Goal: Task Accomplishment & Management: Complete application form

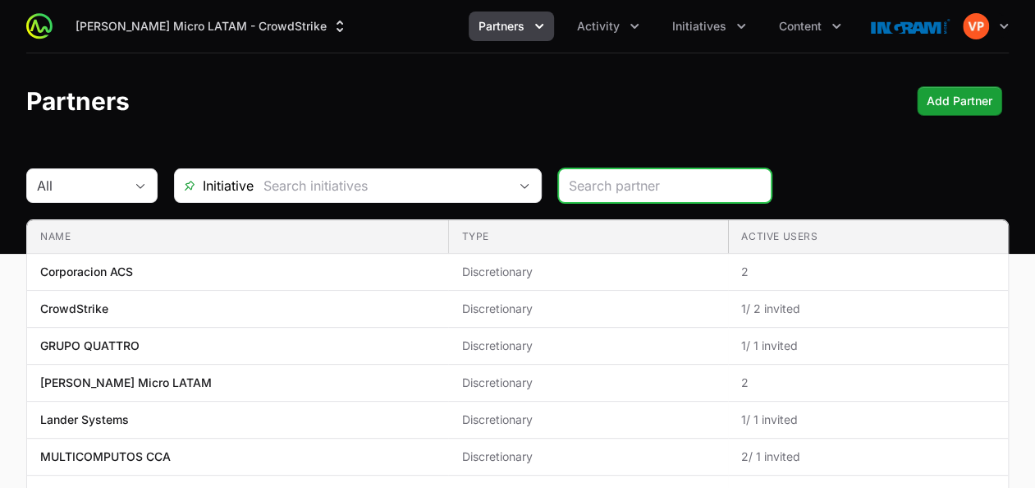
click at [503, 38] on button "Partners" at bounding box center [511, 26] width 85 height 30
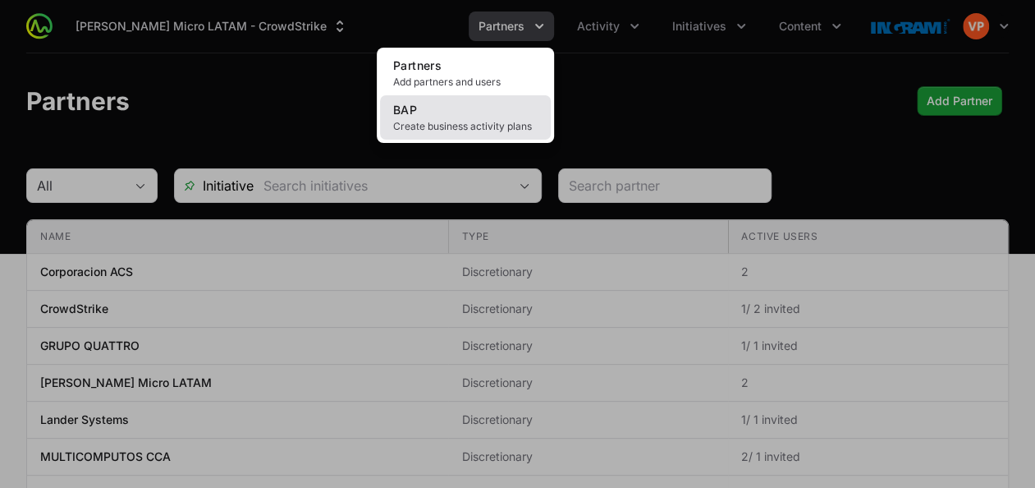
click at [483, 128] on span "Create business activity plans" at bounding box center [465, 126] width 145 height 13
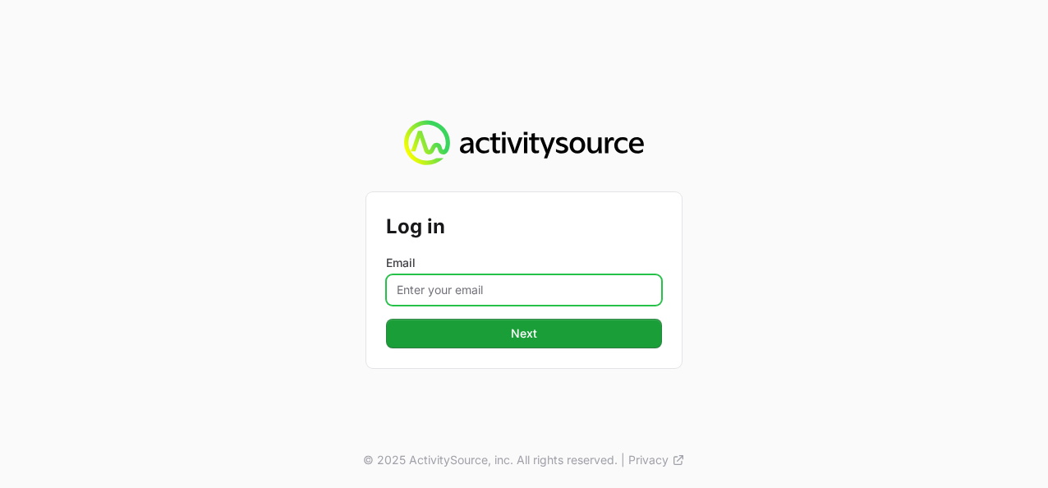
click at [424, 287] on input "Email" at bounding box center [524, 289] width 276 height 31
drag, startPoint x: 424, startPoint y: 287, endPoint x: 496, endPoint y: 100, distance: 200.7
click at [424, 287] on input "Email" at bounding box center [524, 289] width 276 height 31
type input "[DOMAIN_NAME][EMAIL_ADDRESS][PERSON_NAME][DOMAIN_NAME]"
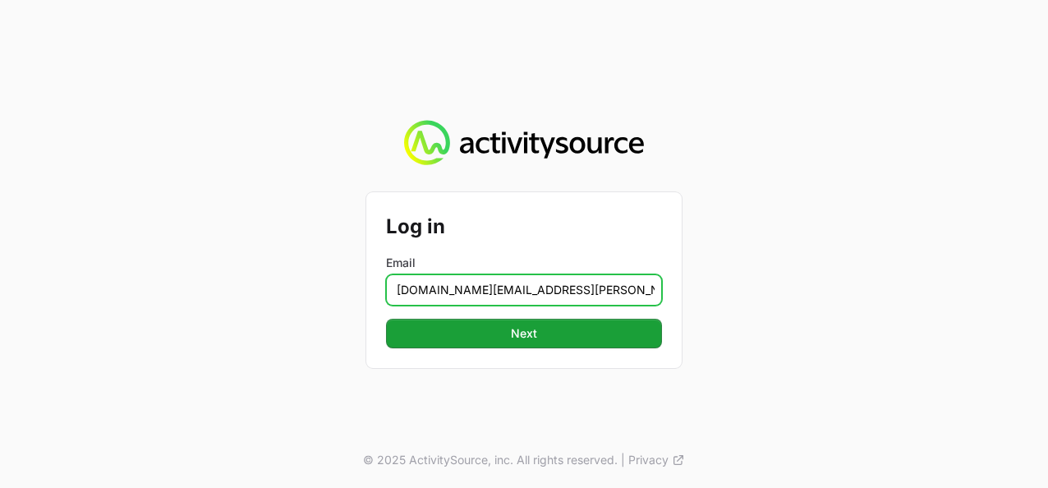
click at [448, 285] on input "[DOMAIN_NAME][EMAIL_ADDRESS][PERSON_NAME][DOMAIN_NAME]" at bounding box center [524, 289] width 276 height 31
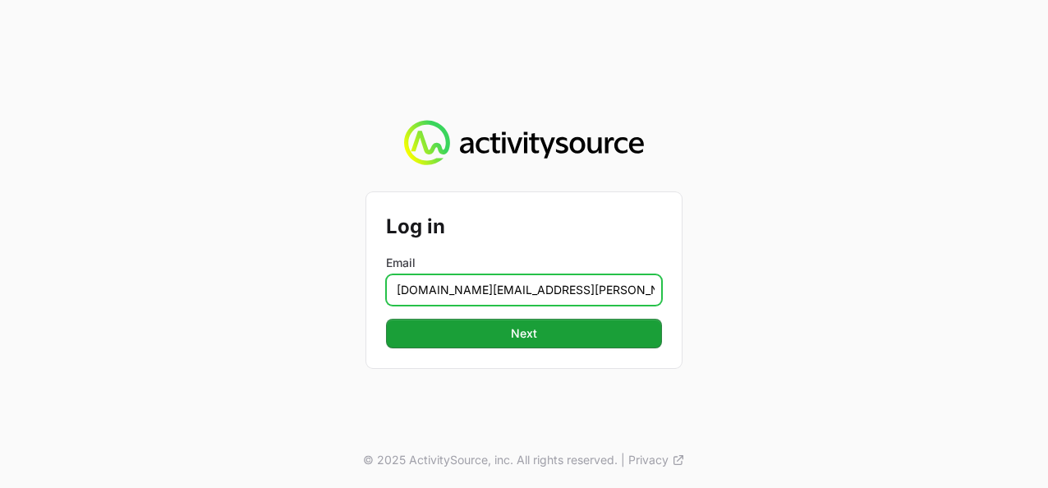
click at [448, 285] on input "[DOMAIN_NAME][EMAIL_ADDRESS][PERSON_NAME][DOMAIN_NAME]" at bounding box center [524, 289] width 276 height 31
type input "[PERSON_NAME][EMAIL_ADDRESS][DOMAIN_NAME]"
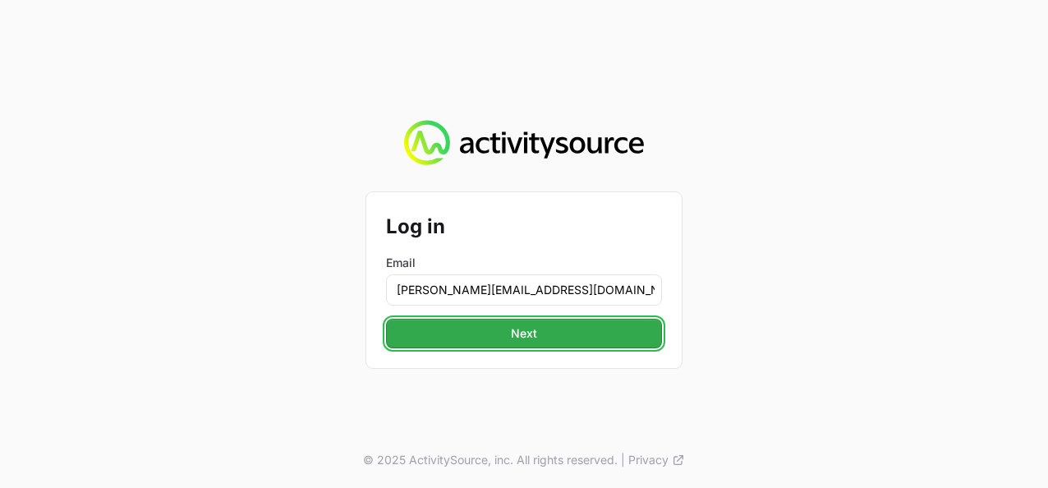
click at [512, 339] on span "Next" at bounding box center [524, 334] width 26 height 20
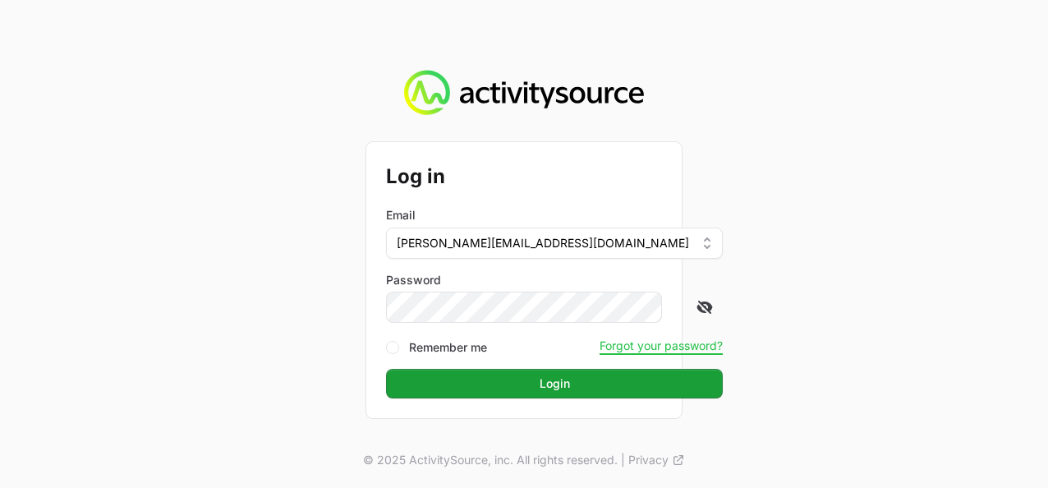
click at [698, 309] on icon at bounding box center [705, 307] width 15 height 13
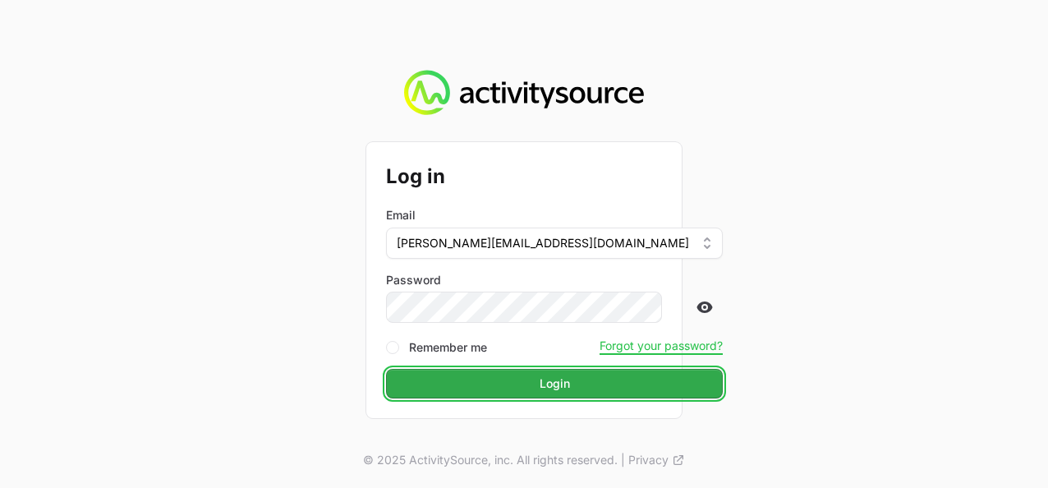
click at [485, 381] on button "Login" at bounding box center [554, 384] width 337 height 30
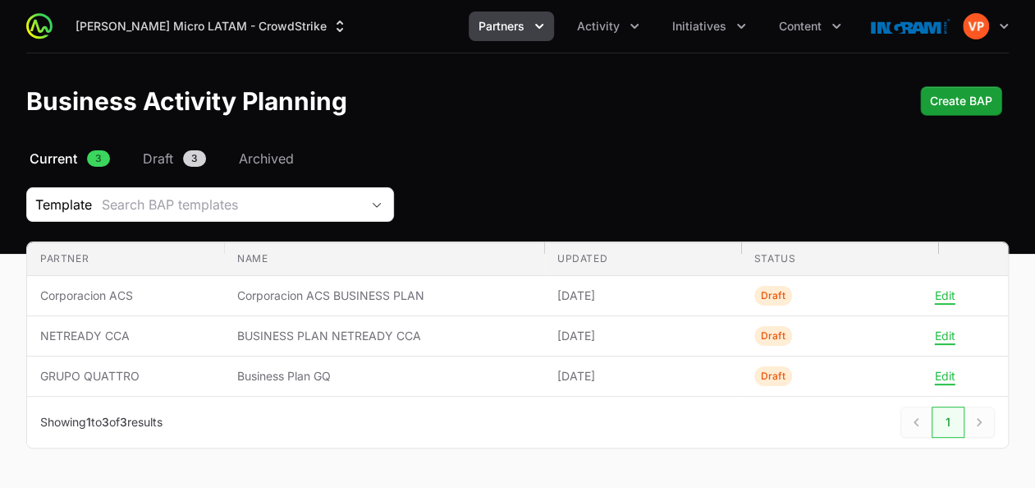
click at [511, 28] on span "Partners" at bounding box center [502, 26] width 46 height 16
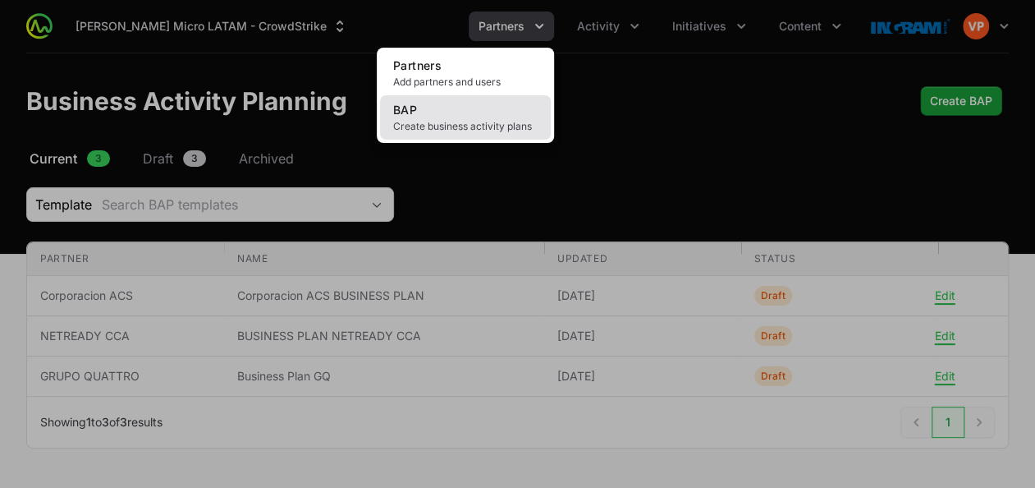
click at [453, 128] on span "Create business activity plans" at bounding box center [465, 126] width 145 height 13
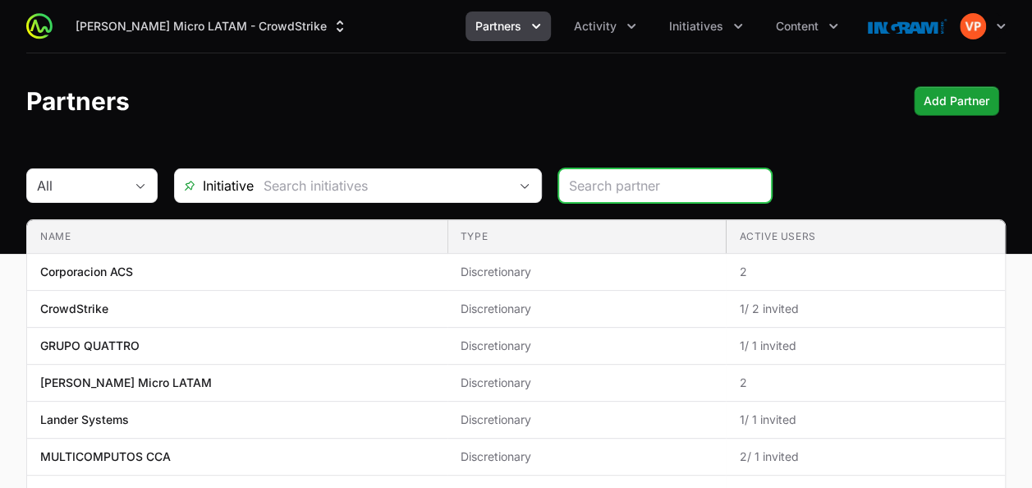
click at [504, 33] on span "Partners" at bounding box center [498, 26] width 46 height 16
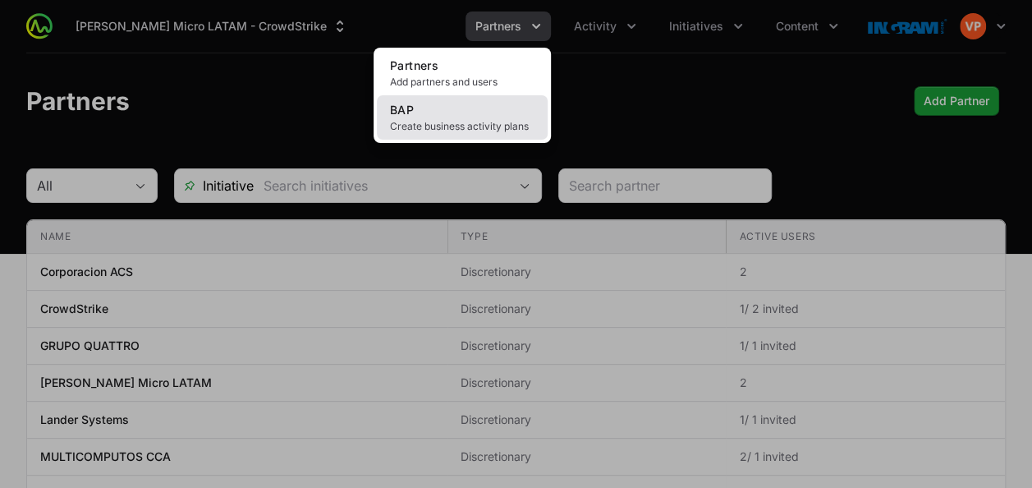
click at [447, 123] on span "Create business activity plans" at bounding box center [462, 126] width 145 height 13
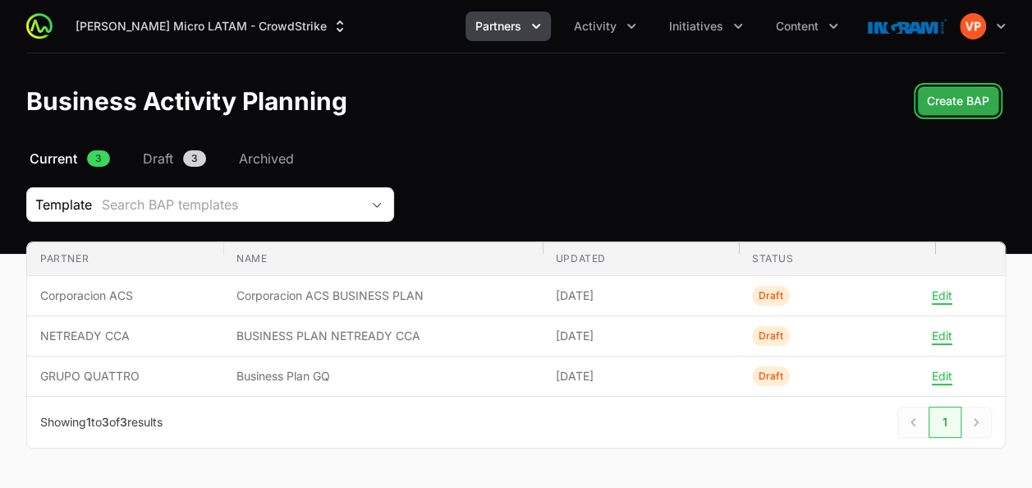
click at [797, 94] on span "Create BAP" at bounding box center [958, 101] width 62 height 20
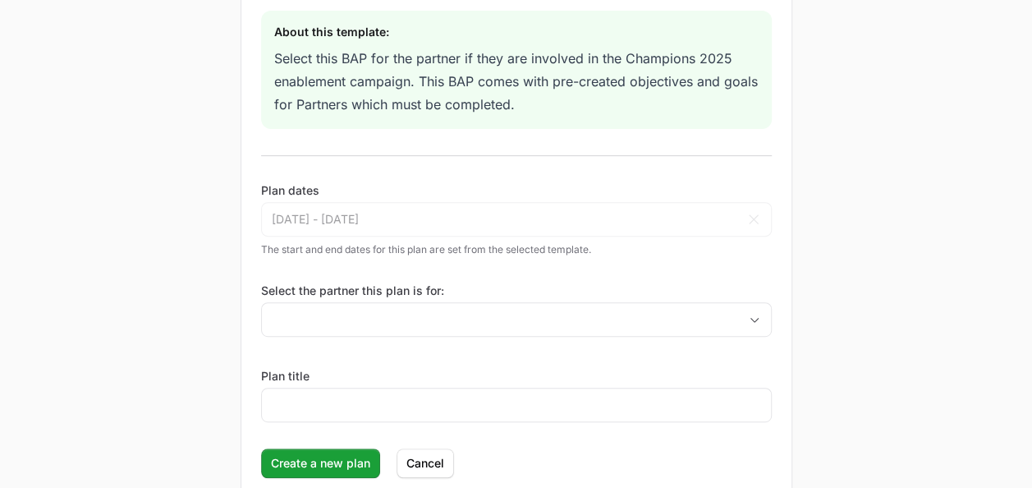
scroll to position [233, 0]
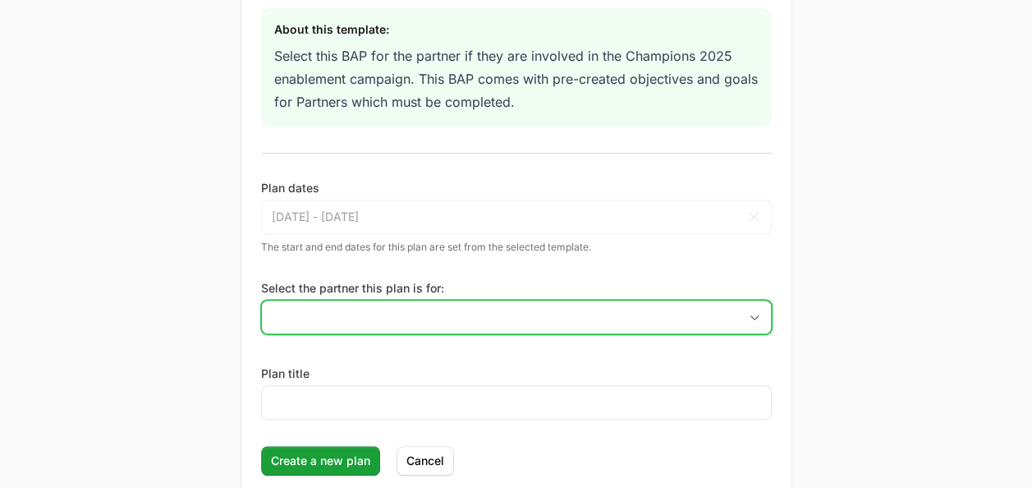
click at [451, 312] on input "Select the partner this plan is for:" at bounding box center [500, 317] width 476 height 33
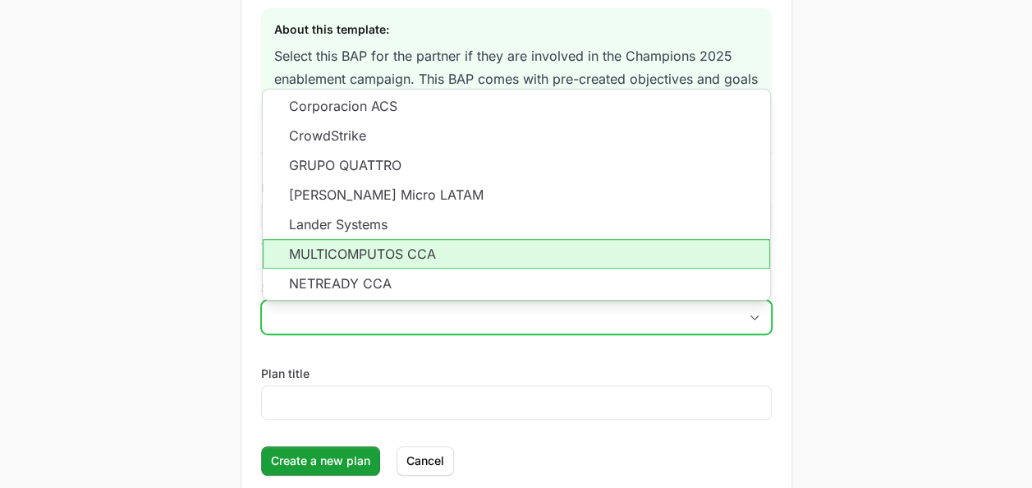
click at [431, 251] on li "MULTICOMPUTOS CCA" at bounding box center [516, 254] width 507 height 30
type input "MULTICOMPUTOS CCA"
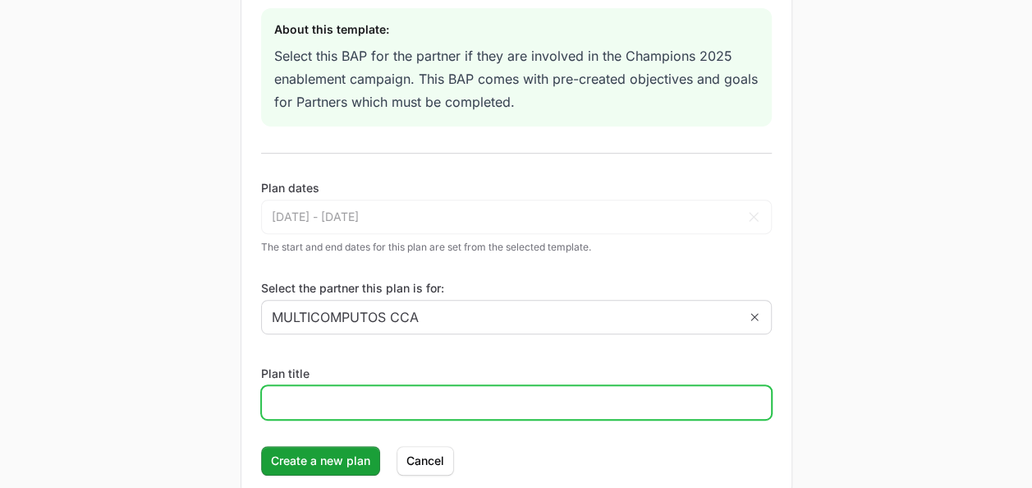
click at [395, 396] on input "Plan title" at bounding box center [516, 402] width 489 height 20
type input "MULTICOMPUTOS Business Plan"
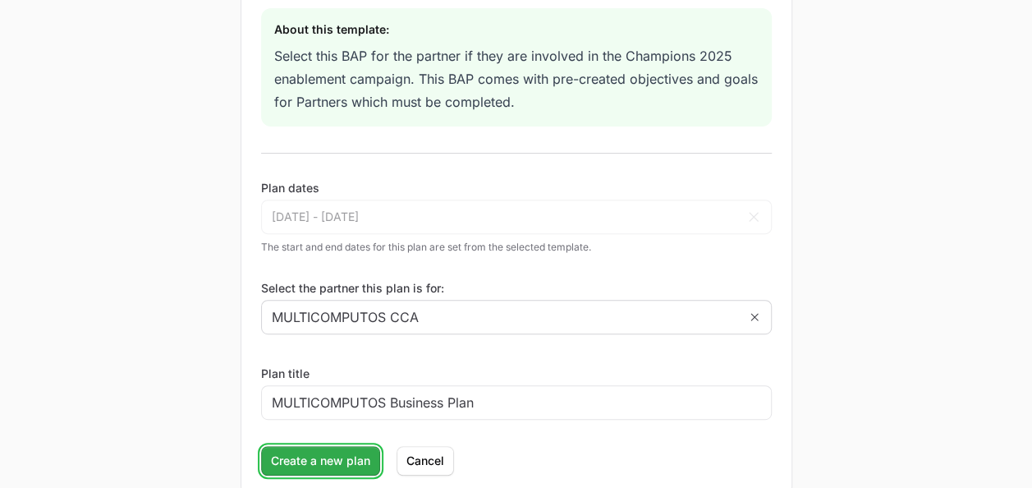
click at [323, 455] on span "Create a new plan" at bounding box center [320, 461] width 99 height 20
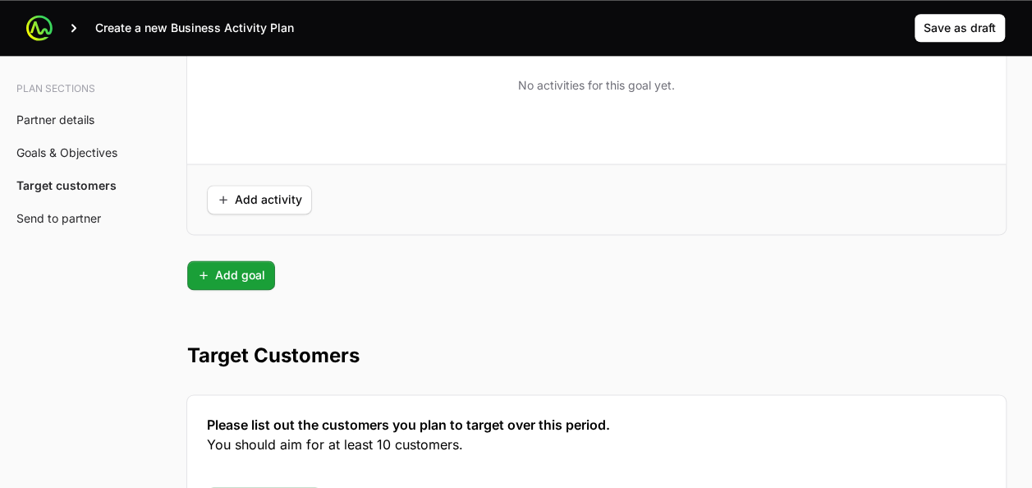
scroll to position [4457, 0]
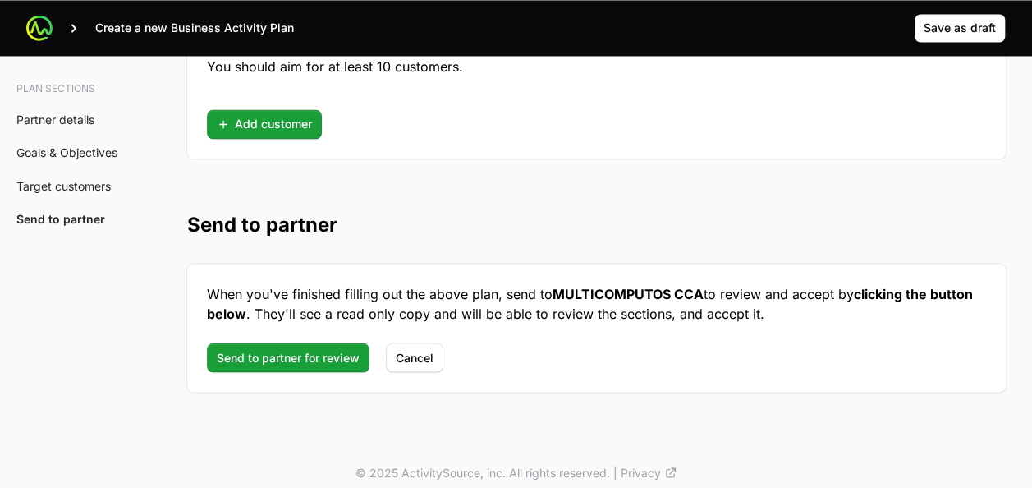
drag, startPoint x: 189, startPoint y: 84, endPoint x: 325, endPoint y: 99, distance: 137.2
copy div "Partner details Tell us about your business How many salespeople do you have? H…"
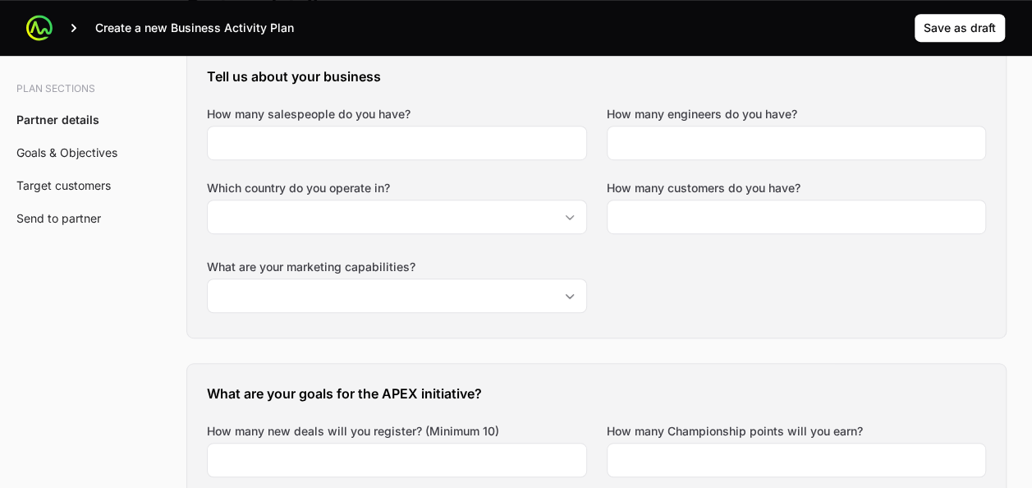
scroll to position [437, 0]
click at [656, 287] on div "Tell us about your business How many salespeople do you have? How many engineer…" at bounding box center [596, 191] width 819 height 291
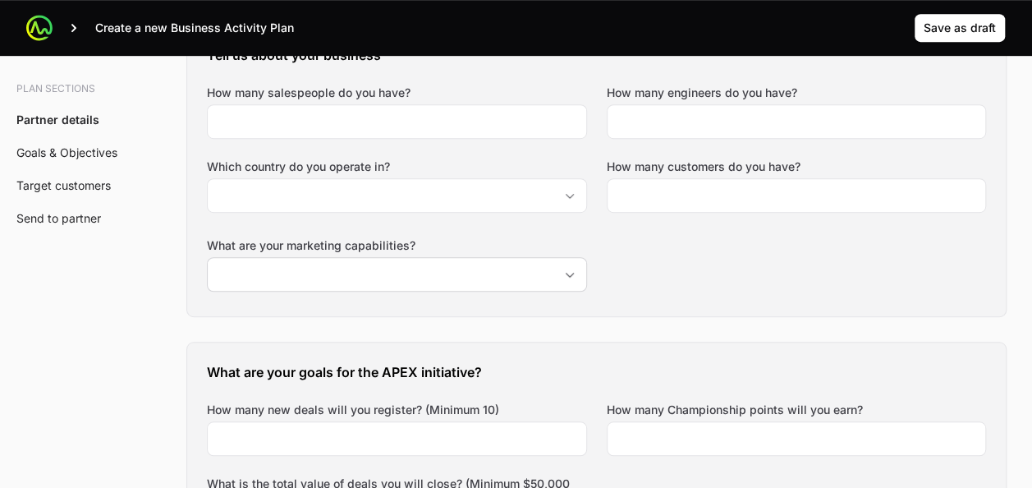
scroll to position [445, 0]
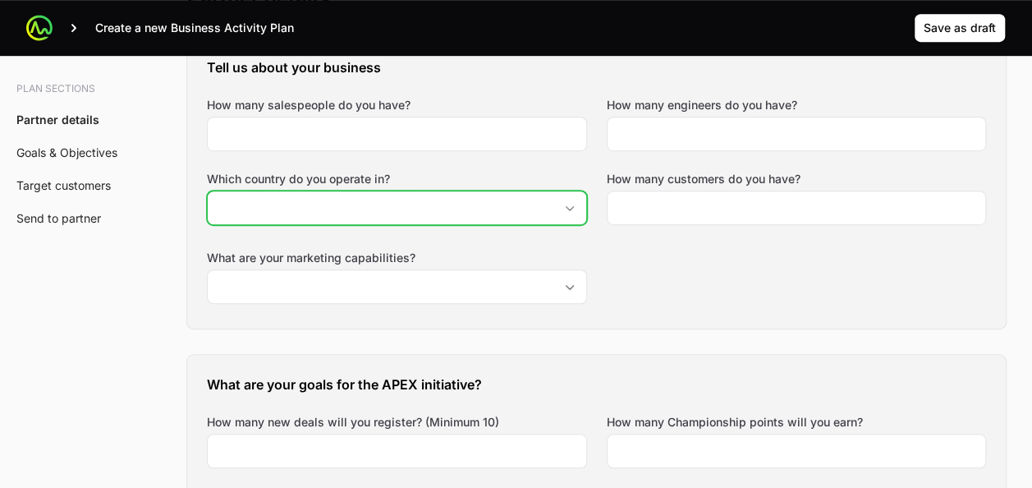
click at [567, 198] on div "Open" at bounding box center [569, 207] width 33 height 33
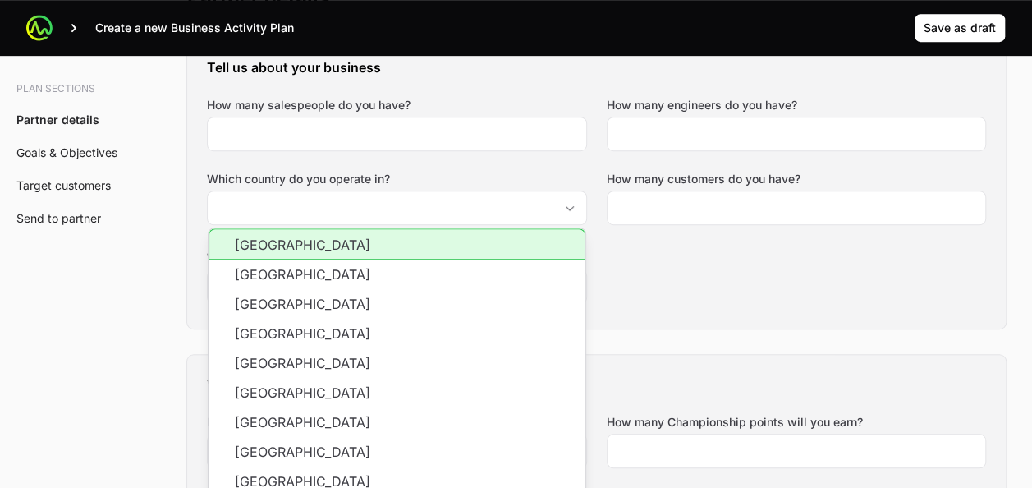
click at [692, 276] on div "Tell us about your business How many salespeople do you have? How many engineer…" at bounding box center [596, 183] width 819 height 291
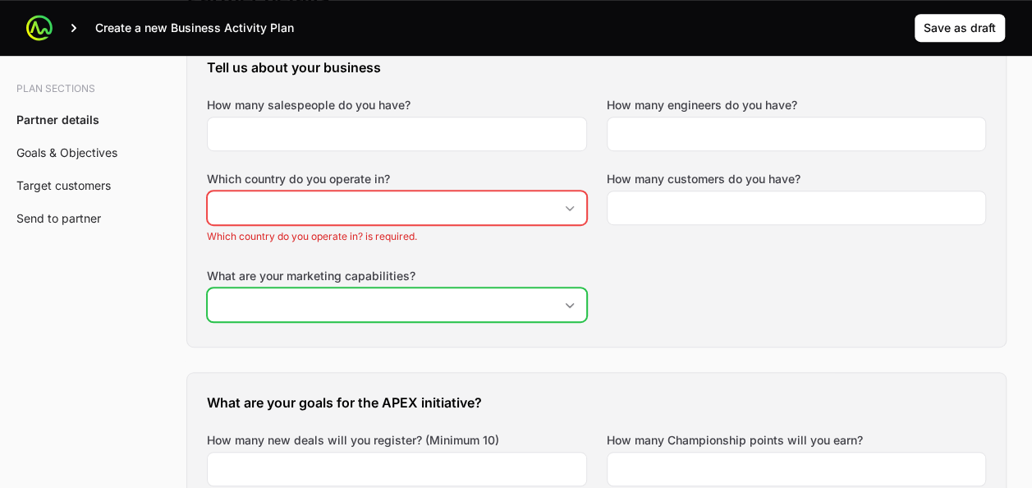
click at [565, 307] on div "Open" at bounding box center [569, 304] width 33 height 33
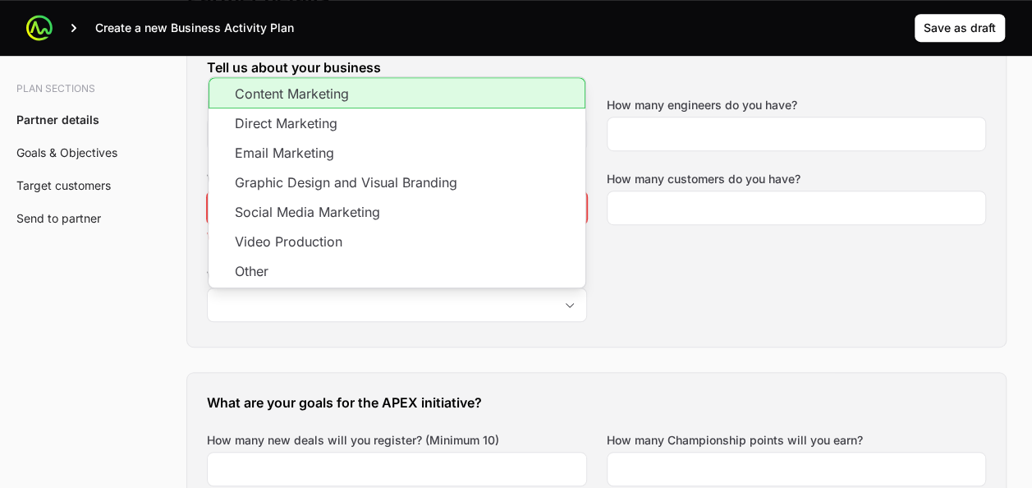
click at [685, 282] on div "Tell us about your business How many salespeople do you have? How many engineer…" at bounding box center [596, 192] width 819 height 309
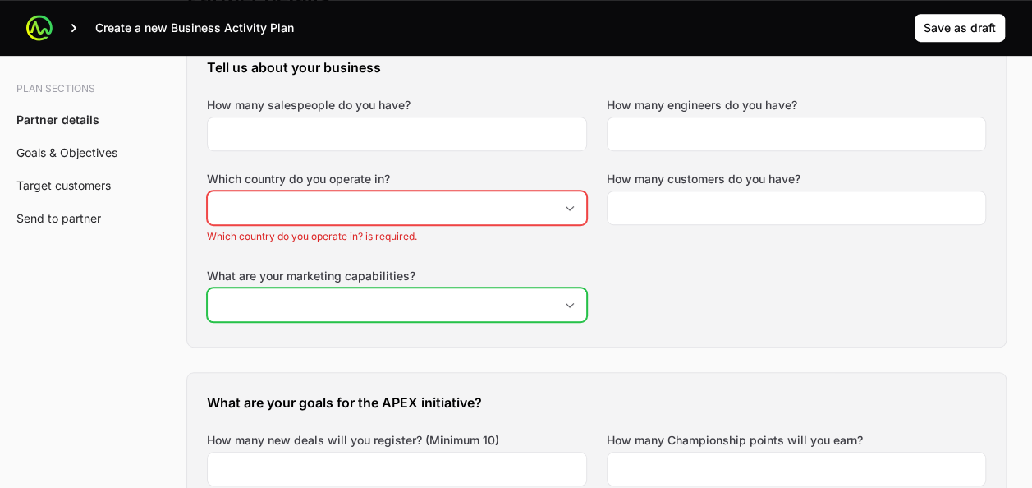
click at [565, 304] on icon "Open" at bounding box center [569, 305] width 13 height 6
